Goal: Task Accomplishment & Management: Manage account settings

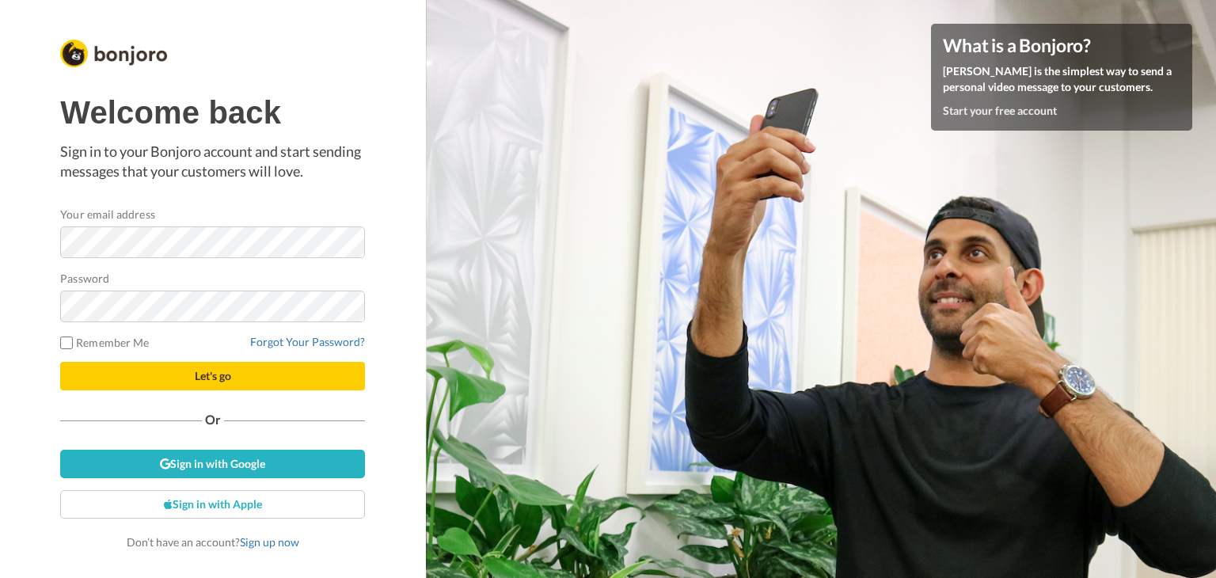
click at [60, 258] on div at bounding box center [60, 258] width 0 height 0
click at [39, 357] on div "Welcome back Sign in to your Bonjoro account and start sending messages that yo…" at bounding box center [213, 289] width 426 height 578
click at [282, 465] on link "Sign in with Google" at bounding box center [212, 464] width 305 height 29
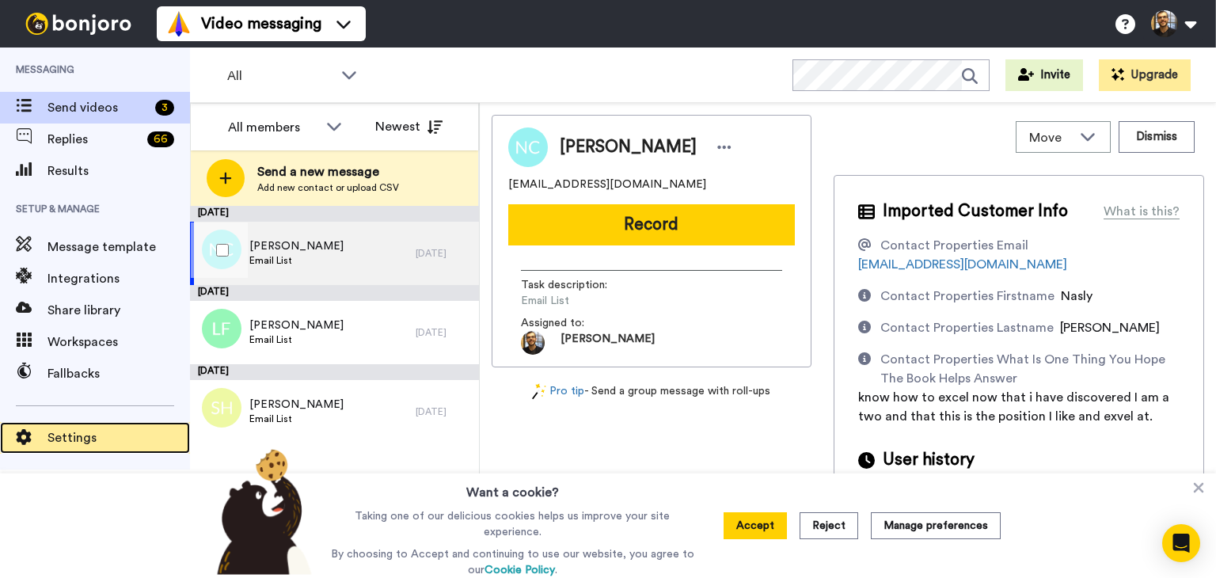
click at [76, 435] on span "Settings" at bounding box center [119, 437] width 143 height 19
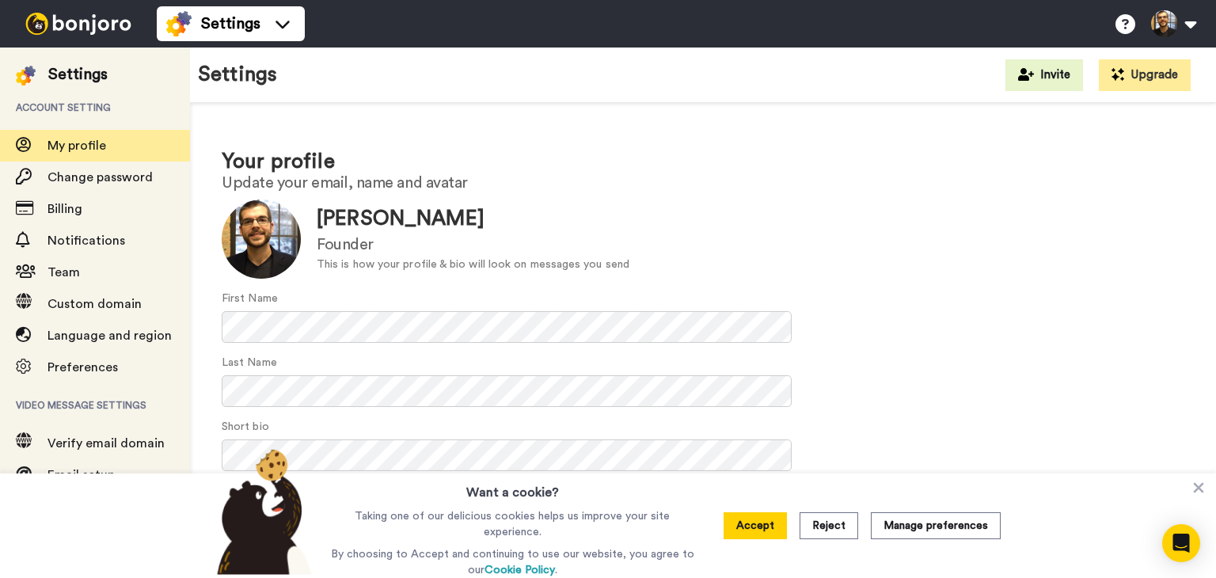
scroll to position [74, 0]
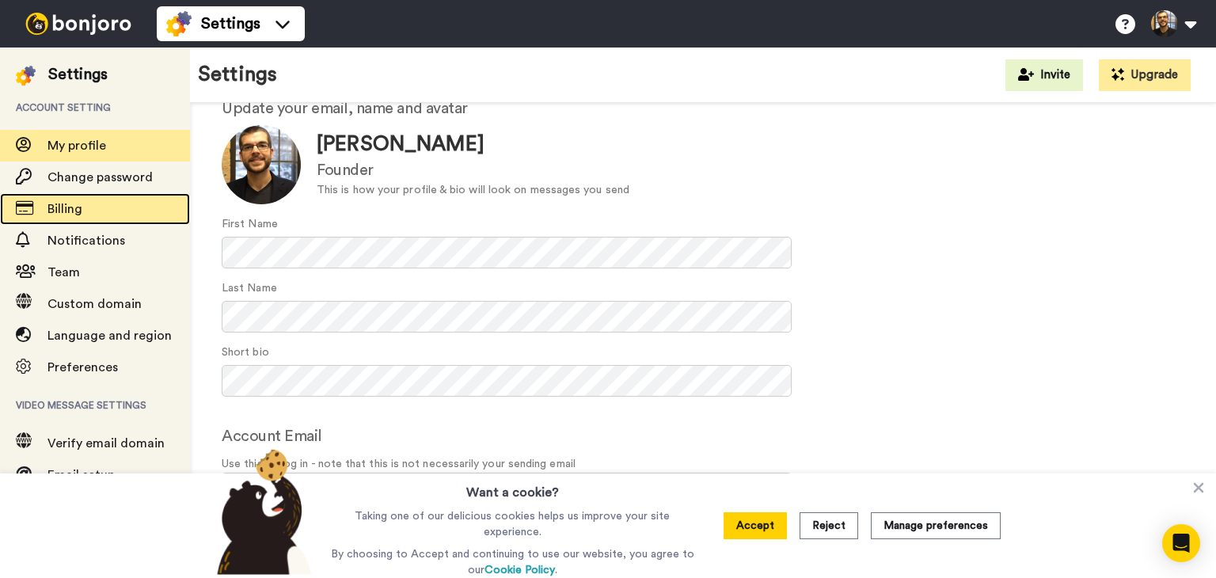
click at [76, 209] on span "Billing" at bounding box center [65, 209] width 35 height 13
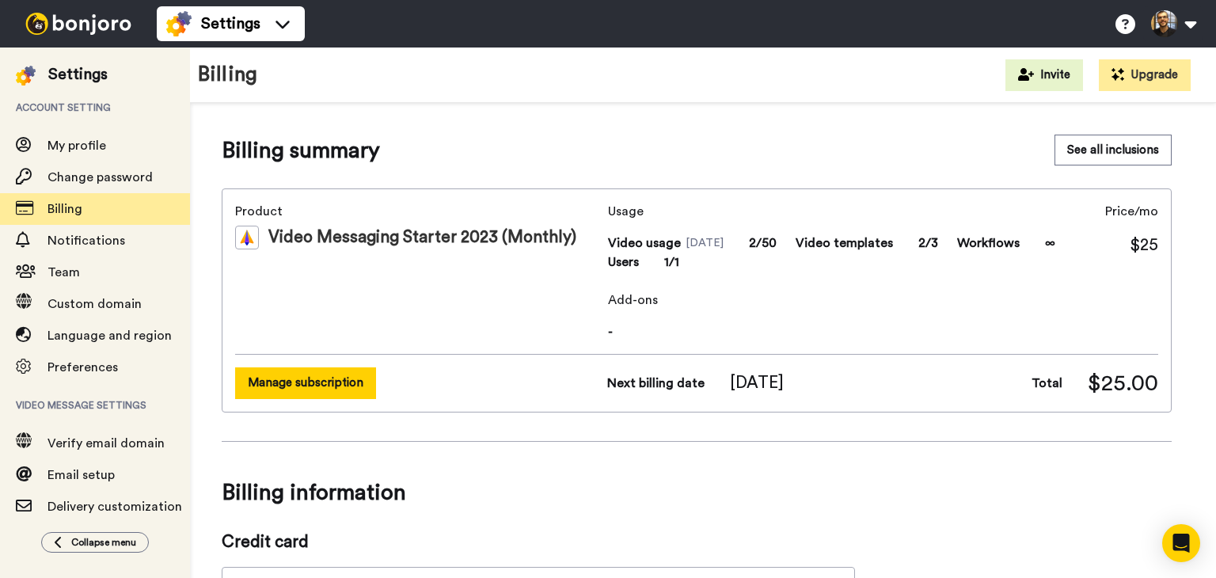
click at [321, 377] on button "Manage subscription" at bounding box center [305, 382] width 141 height 31
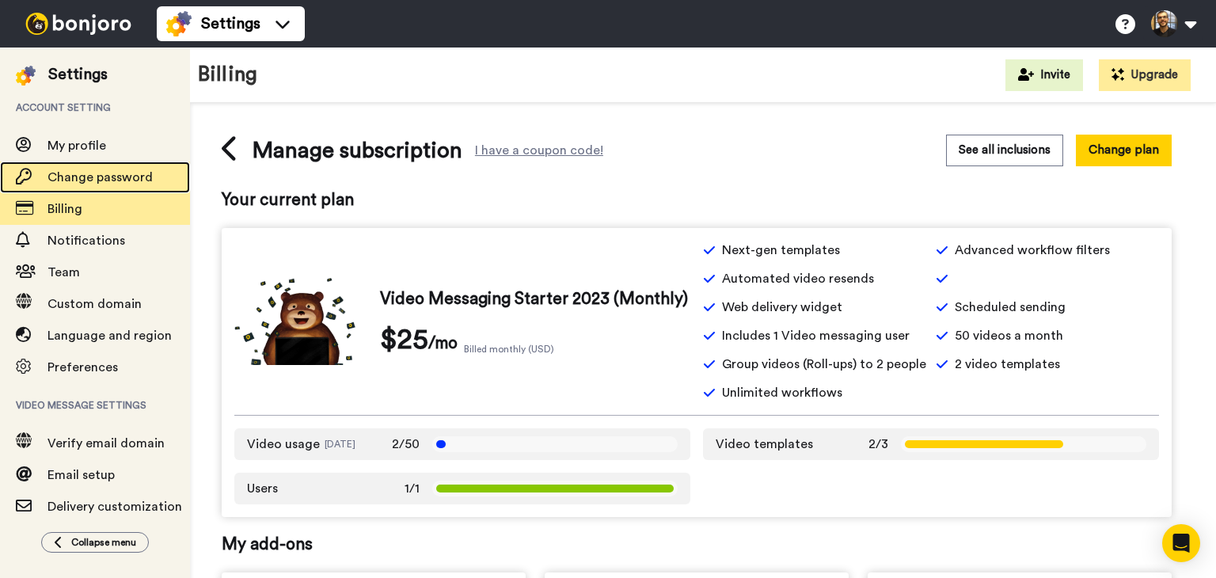
click at [83, 181] on span "Change password" at bounding box center [100, 177] width 105 height 13
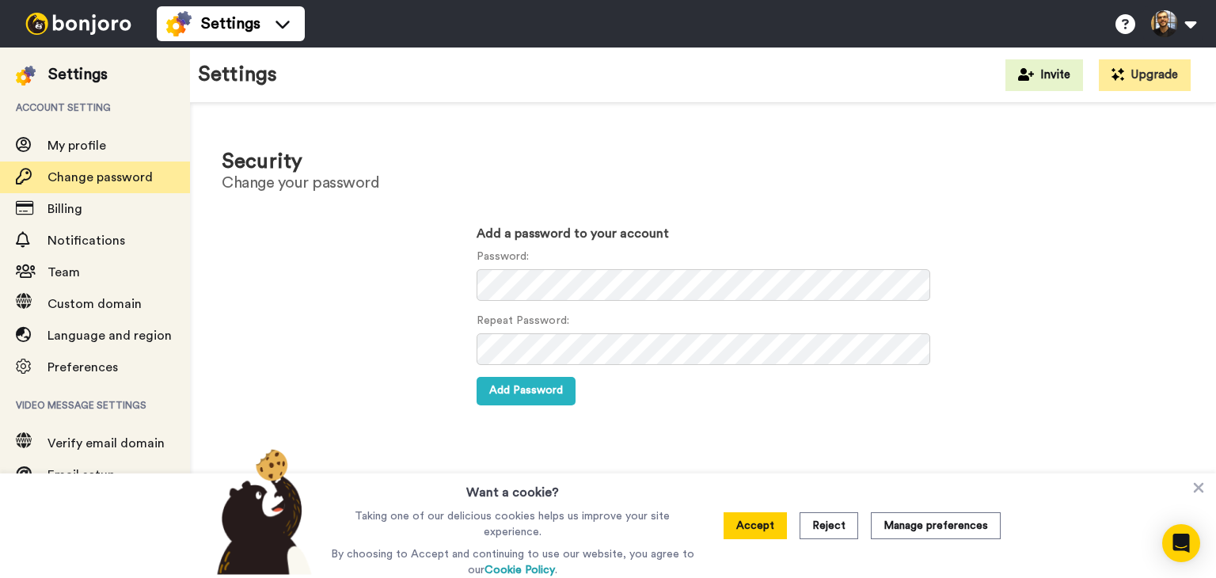
click at [477, 301] on div at bounding box center [477, 301] width 0 height 0
click at [324, 348] on div "Add a password to your account Password: Repeat Password: Add Password" at bounding box center [703, 314] width 955 height 207
click at [279, 26] on icon at bounding box center [283, 25] width 14 height 8
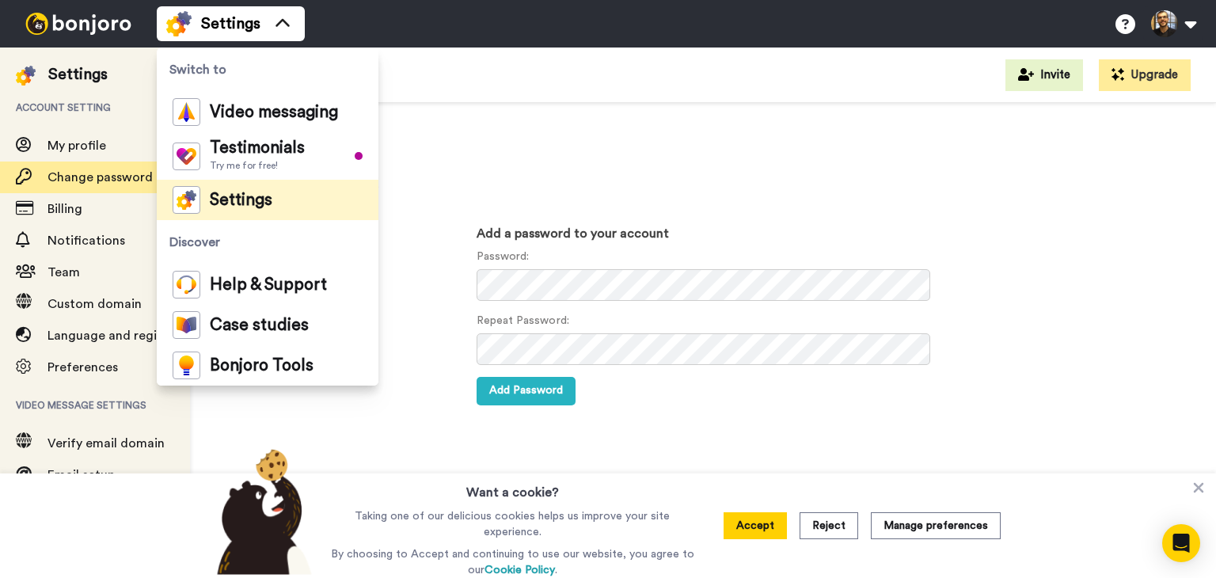
click at [274, 196] on li "Settings" at bounding box center [268, 200] width 222 height 40
click at [525, 154] on h1 "Security" at bounding box center [703, 161] width 963 height 23
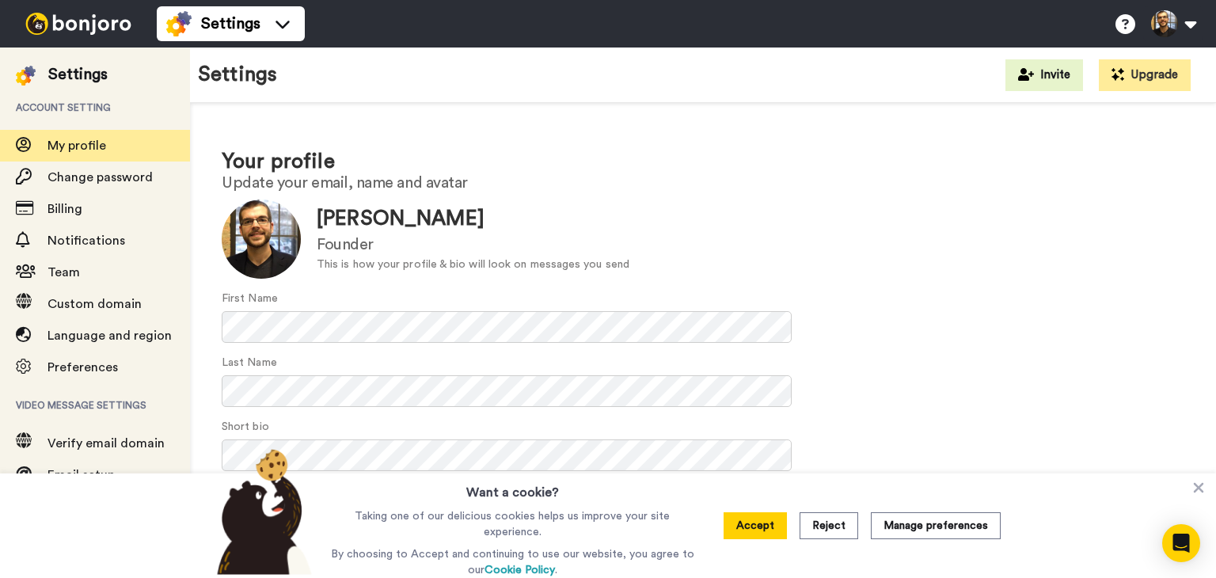
scroll to position [74, 0]
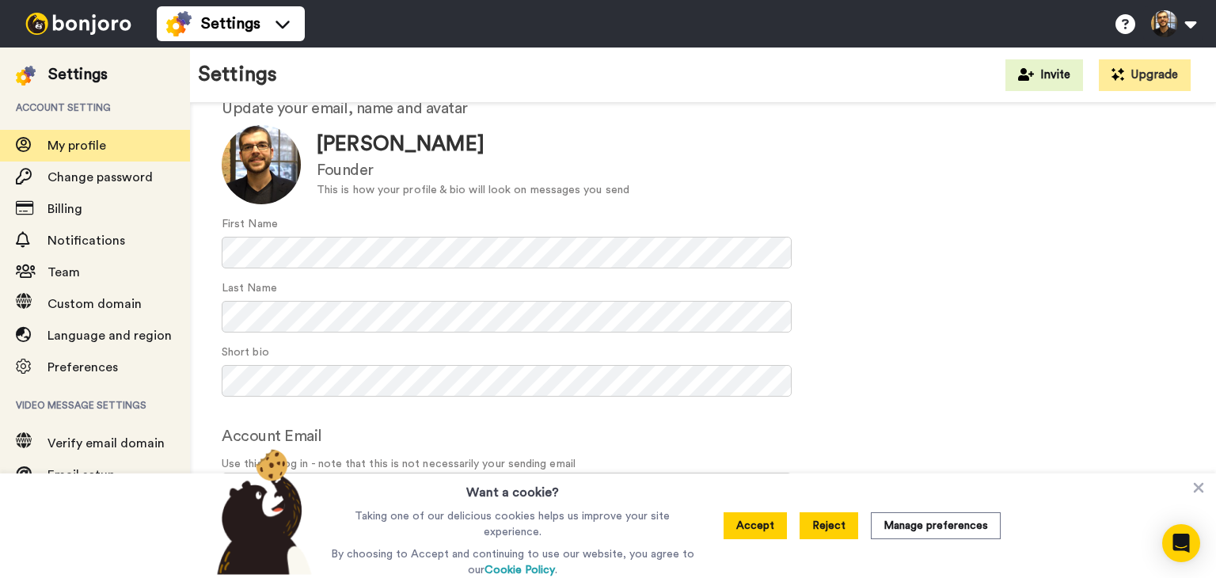
click at [827, 524] on button "Reject" at bounding box center [829, 525] width 59 height 27
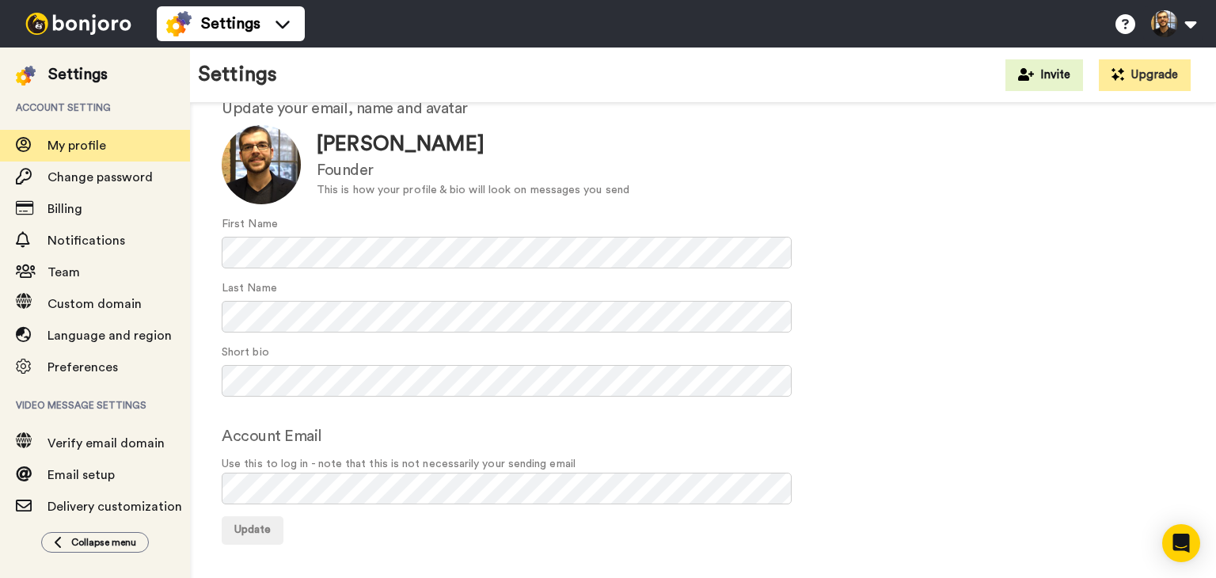
scroll to position [74, 0]
click at [915, 380] on div "Short bio" at bounding box center [703, 371] width 963 height 52
click at [1033, 68] on icon at bounding box center [1026, 74] width 16 height 13
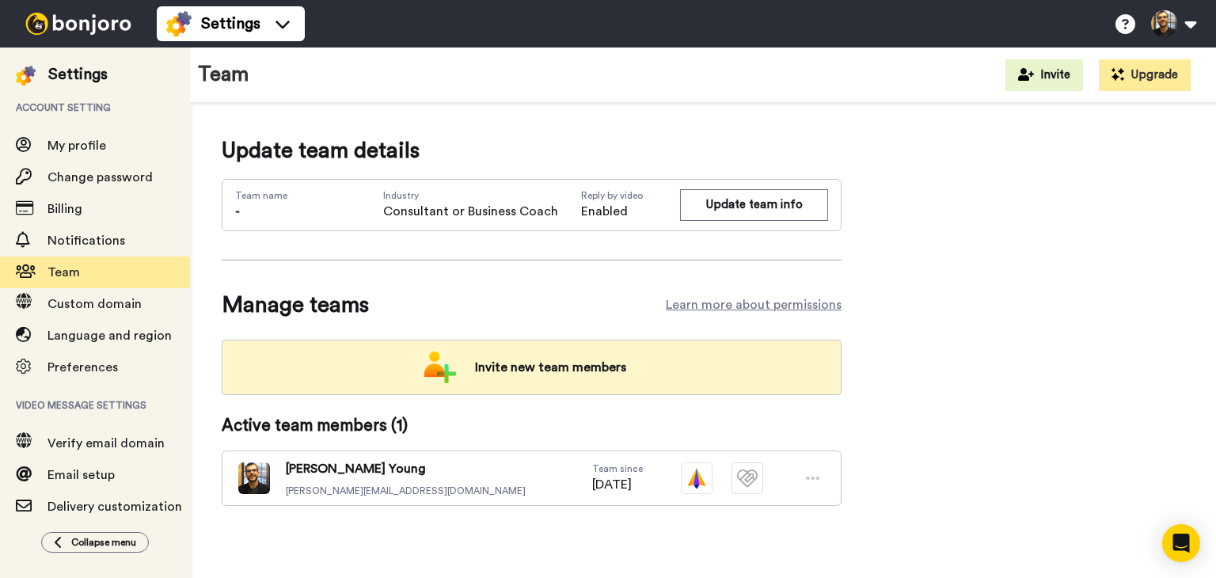
click at [542, 349] on div "Invite new team members" at bounding box center [532, 367] width 620 height 55
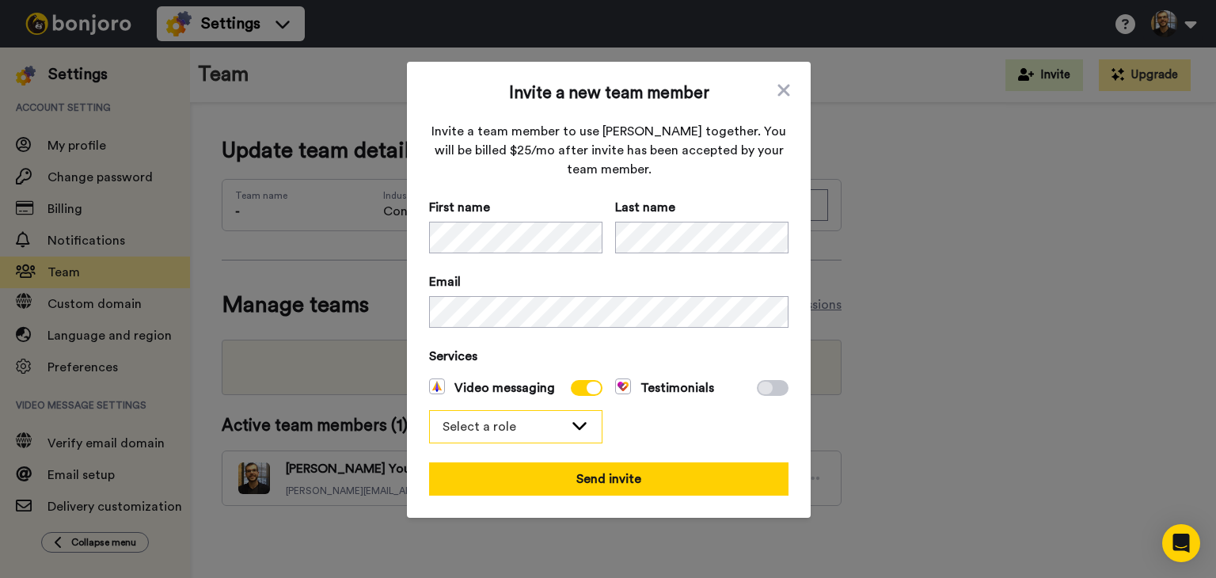
click at [568, 437] on div "Select a role" at bounding box center [516, 427] width 172 height 32
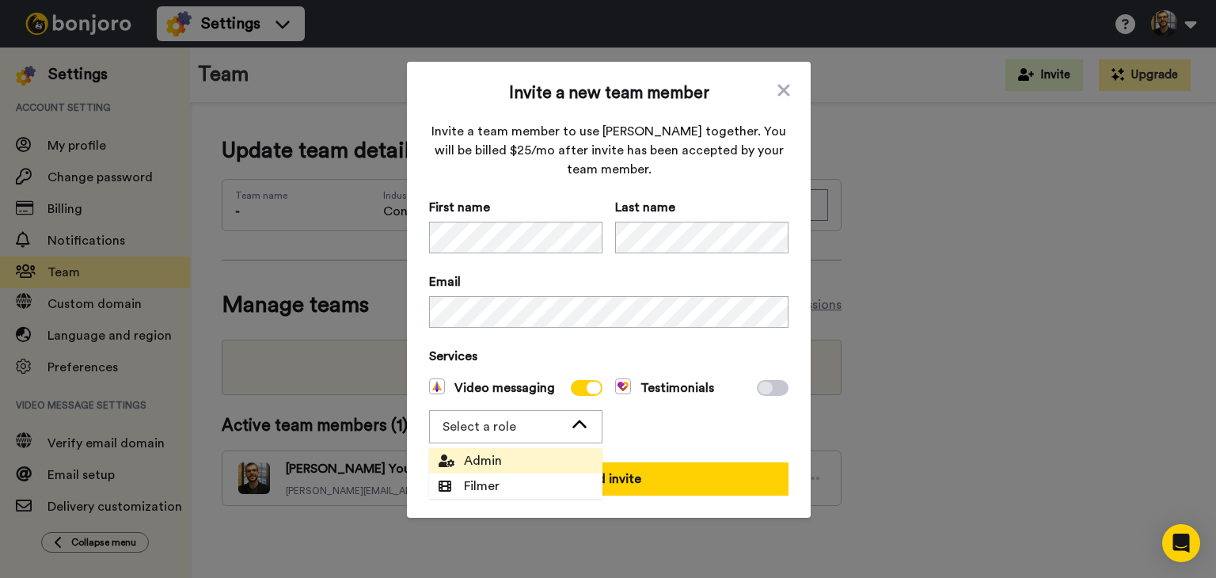
click at [545, 462] on li "Admin" at bounding box center [515, 460] width 173 height 25
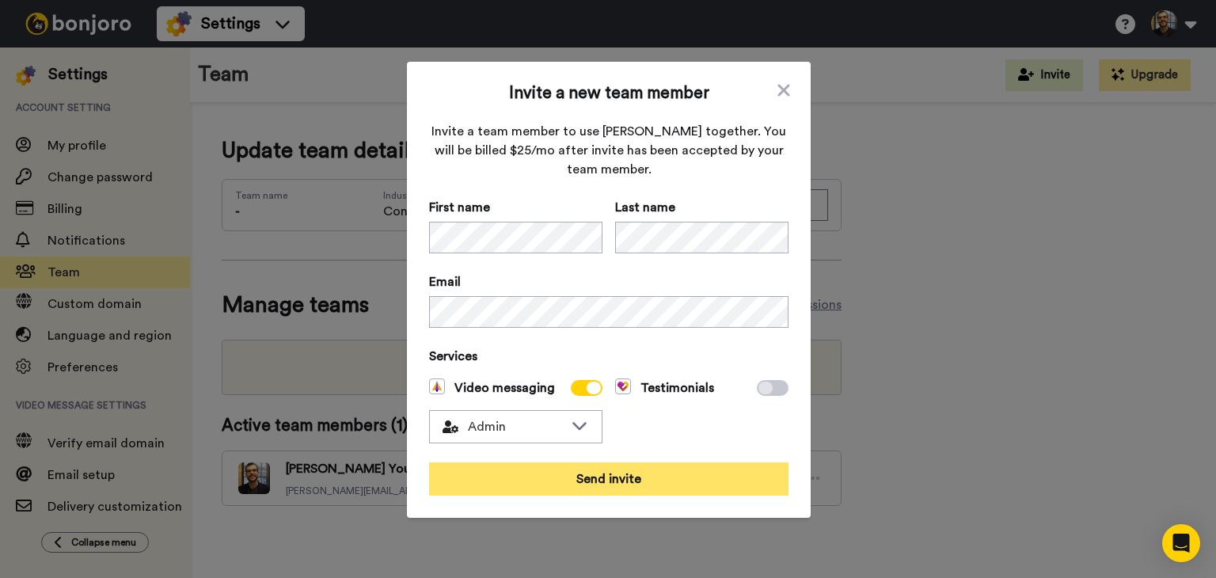
click at [640, 487] on button "Send invite" at bounding box center [608, 478] width 359 height 33
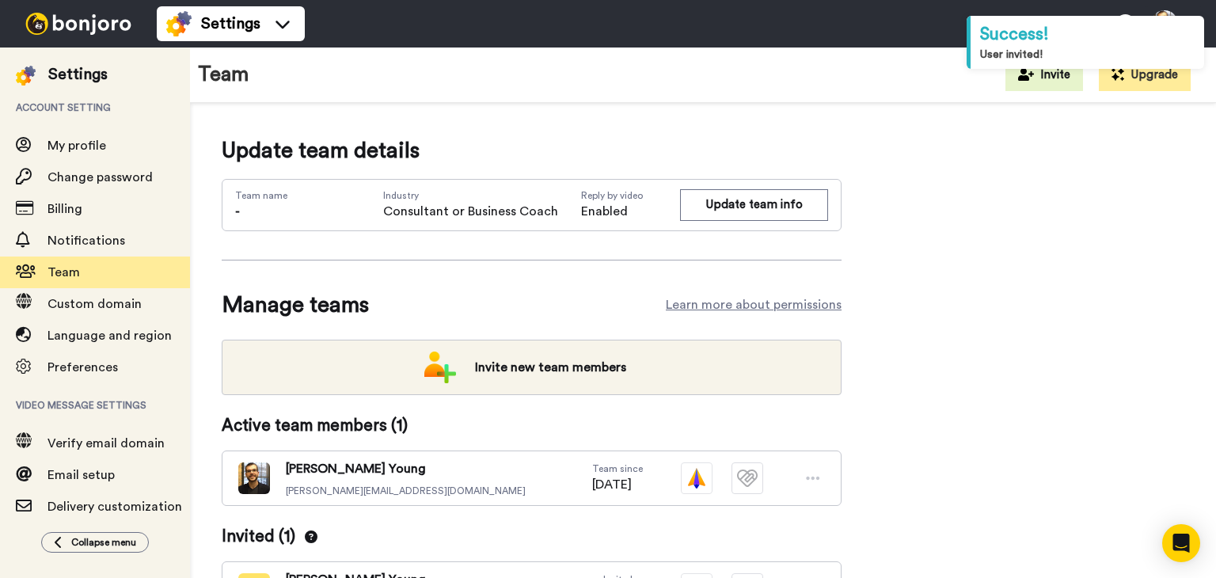
scroll to position [110, 0]
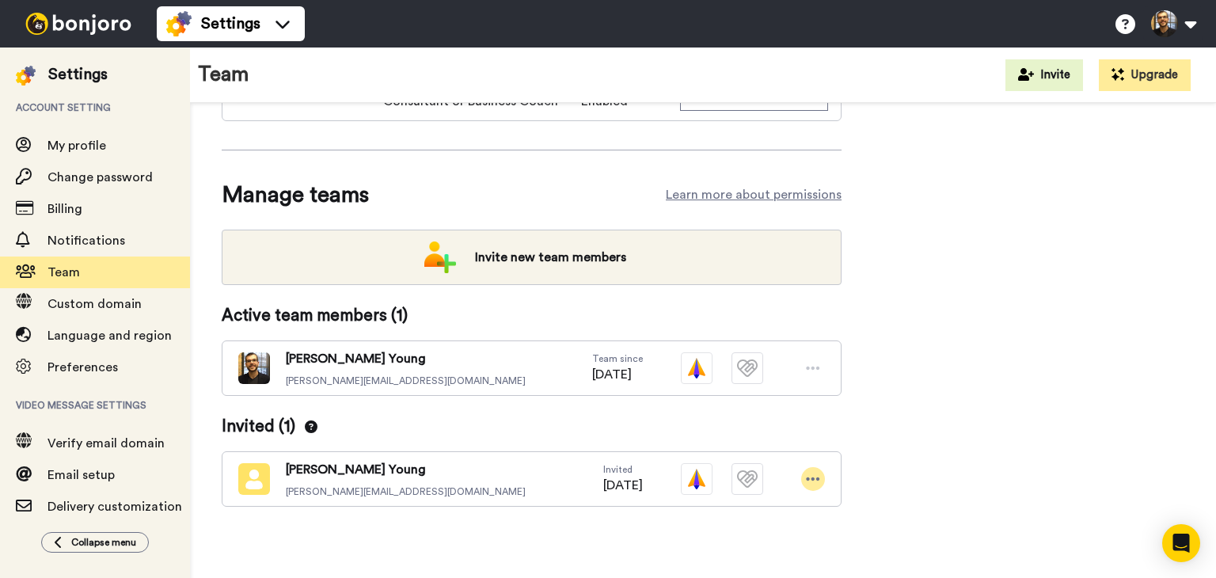
click at [815, 482] on icon at bounding box center [813, 479] width 14 height 16
click at [981, 260] on div "Update team details Team name - Industry Consultant or Business Coach Reply by …" at bounding box center [703, 291] width 963 height 533
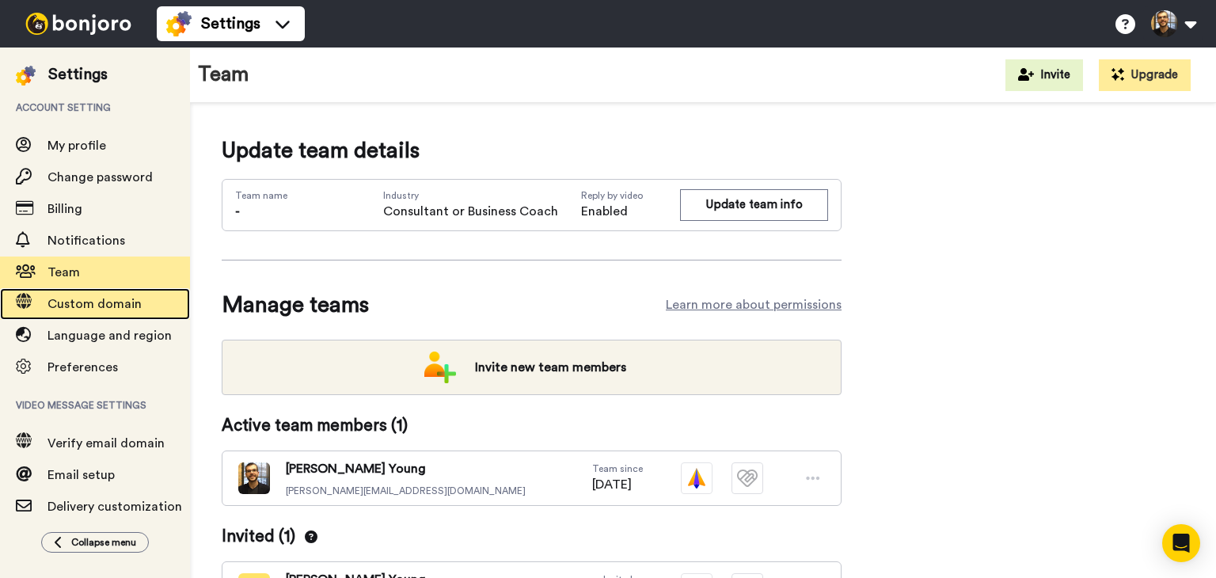
click at [93, 302] on span "Custom domain" at bounding box center [95, 304] width 94 height 13
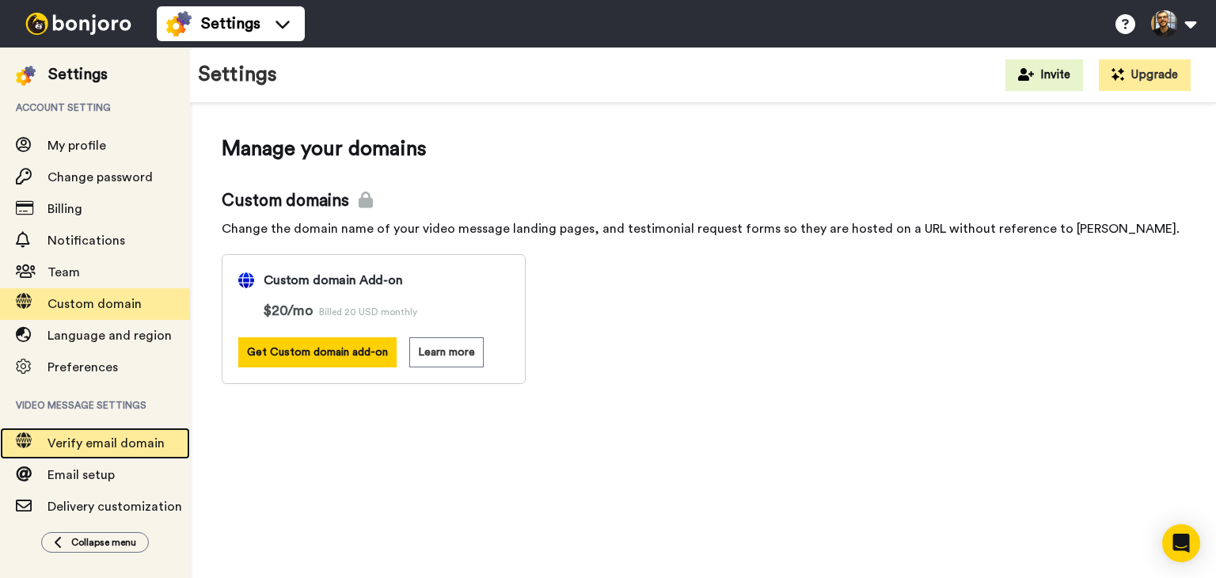
click at [111, 442] on span "Verify email domain" at bounding box center [106, 443] width 117 height 13
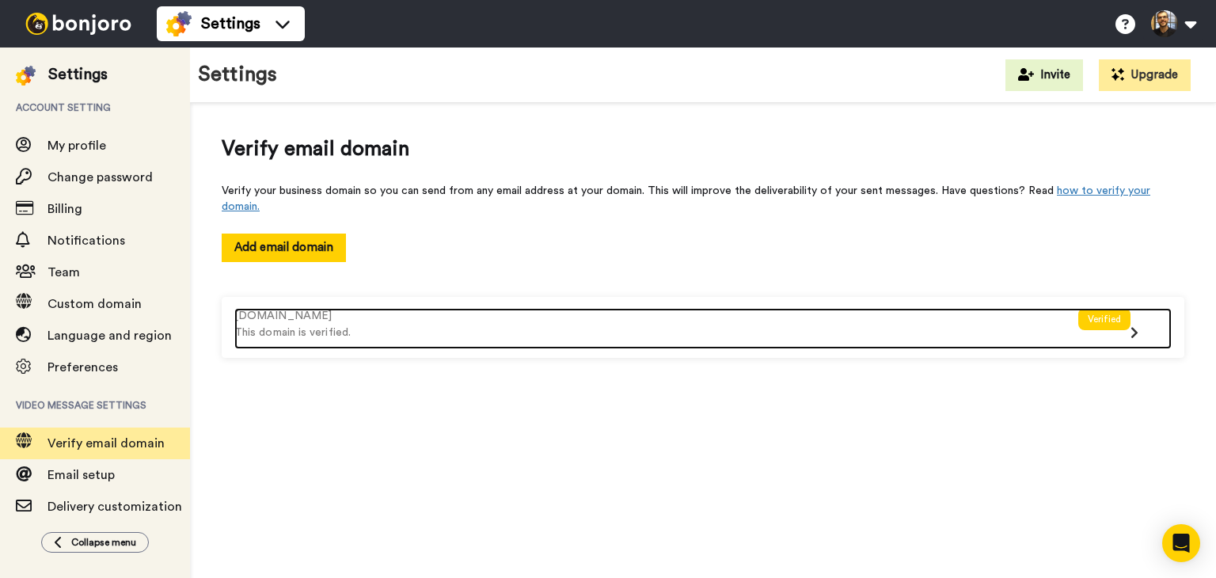
click at [1105, 308] on div "Verified" at bounding box center [1104, 319] width 53 height 22
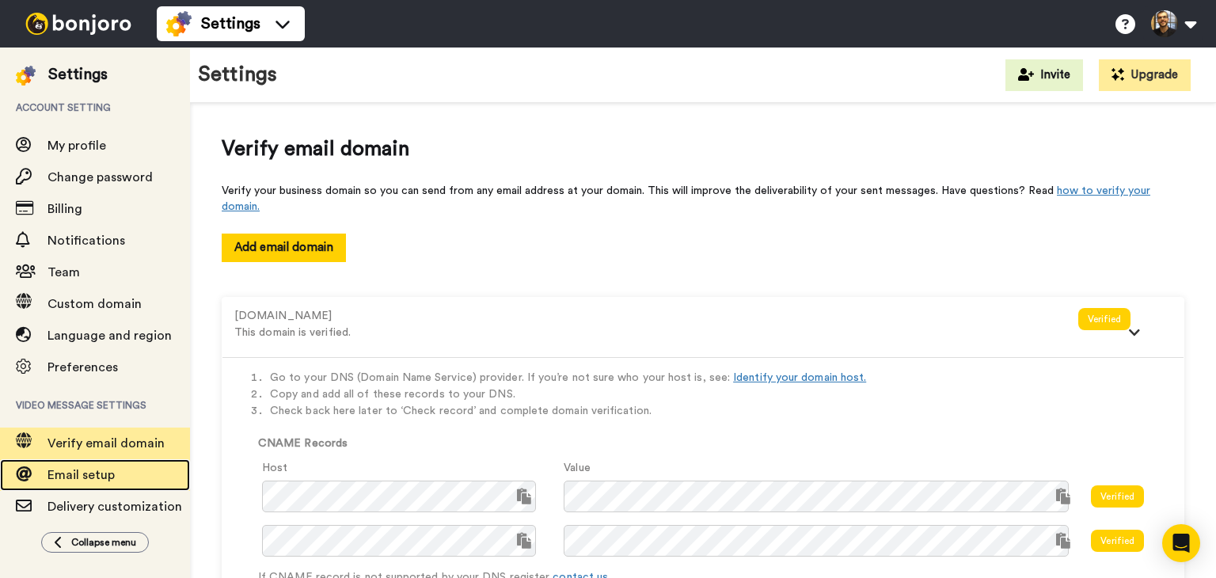
click at [89, 479] on span "Email setup" at bounding box center [81, 475] width 67 height 13
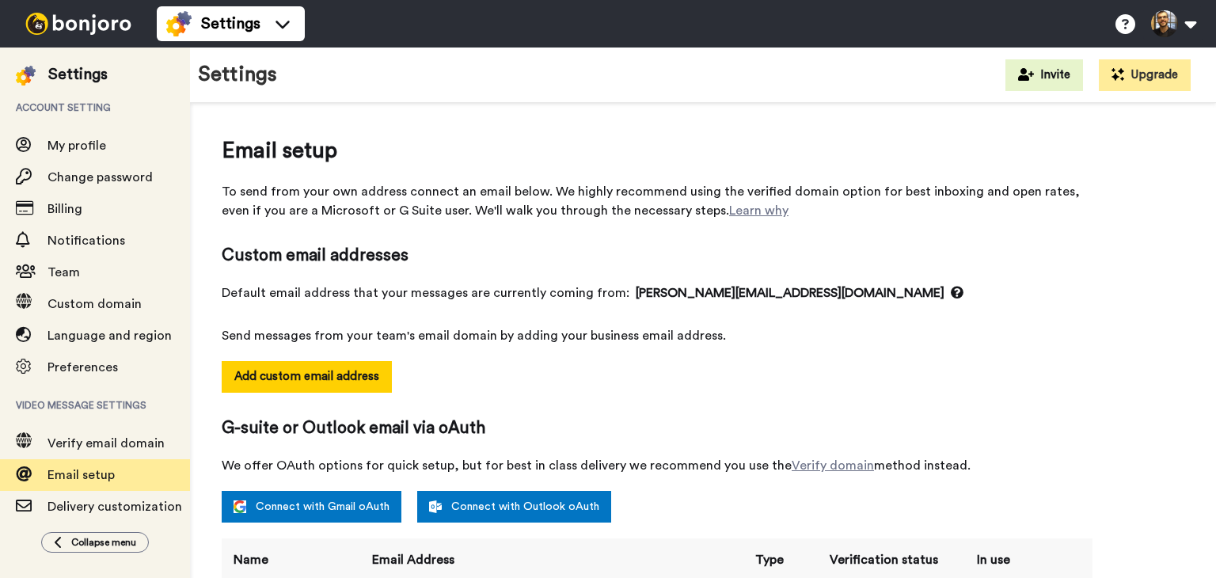
select select "138688"
click at [454, 72] on div "Settings Invite Upgrade" at bounding box center [703, 75] width 1026 height 55
